Goal: Information Seeking & Learning: Learn about a topic

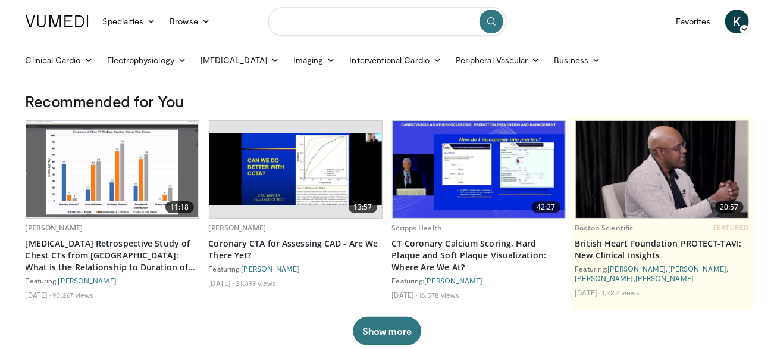
click at [307, 23] on input "Search topics, interventions" at bounding box center [387, 21] width 238 height 29
click at [313, 61] on span "Sleep" at bounding box center [303, 60] width 21 height 12
type input "*****"
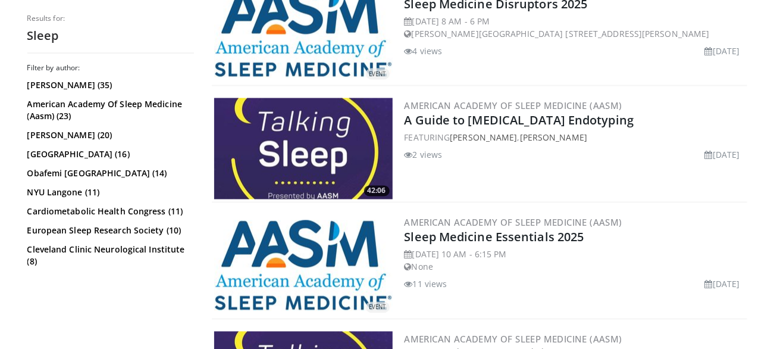
scroll to position [999, 0]
